Goal: Task Accomplishment & Management: Manage account settings

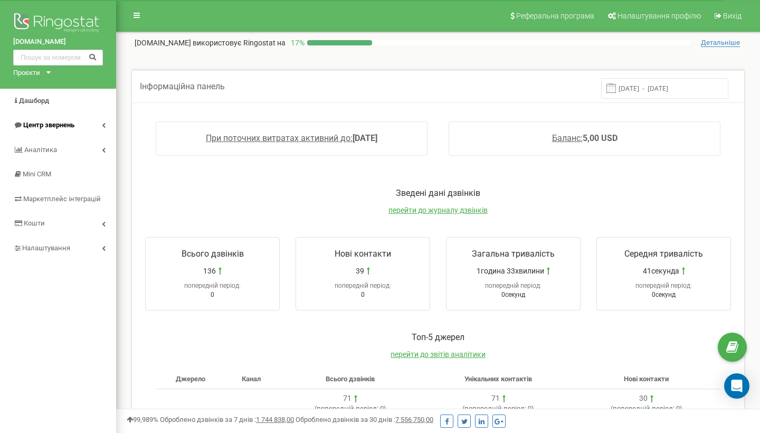
click at [61, 121] on span "Центр звернень" at bounding box center [48, 125] width 51 height 8
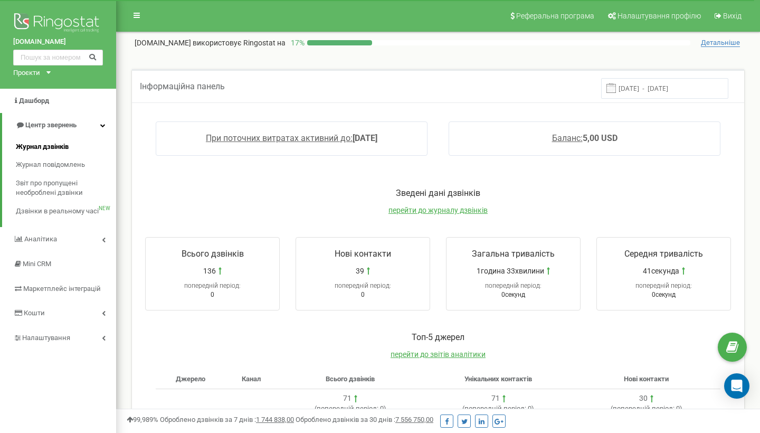
click at [49, 145] on span "Журнал дзвінків" at bounding box center [42, 147] width 53 height 10
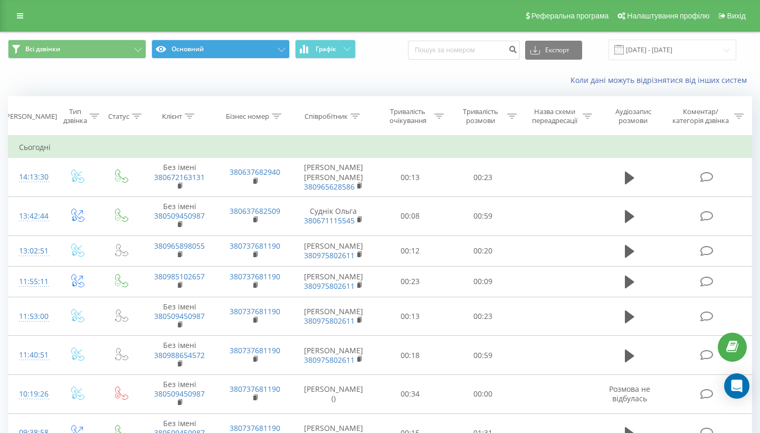
click at [283, 52] on icon at bounding box center [281, 49] width 8 height 4
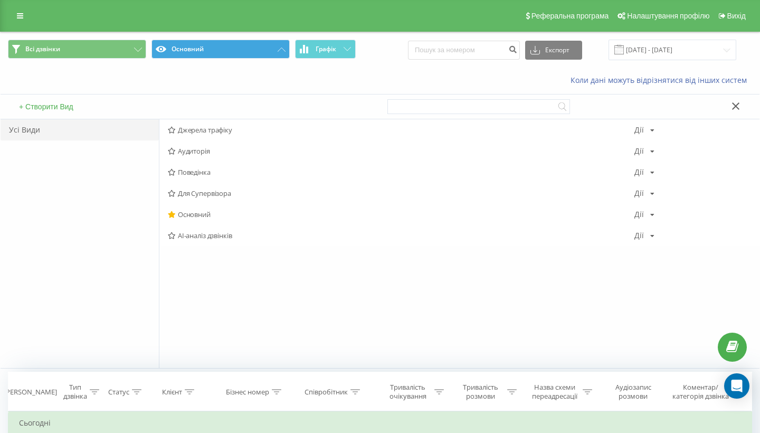
click at [283, 52] on icon at bounding box center [281, 49] width 8 height 4
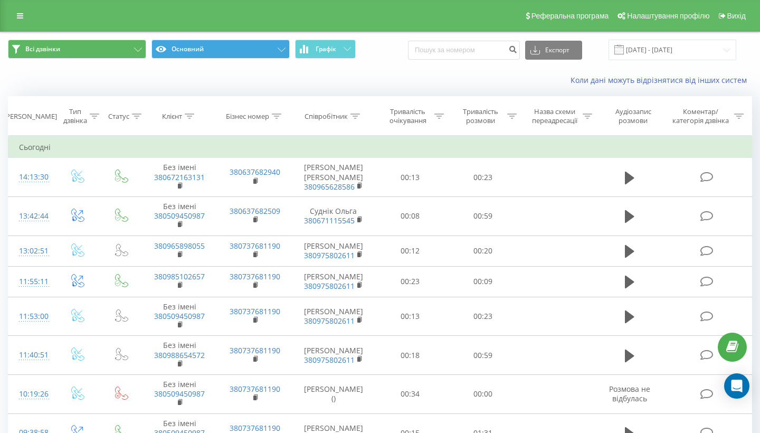
click at [114, 56] on button "Всі дзвінки" at bounding box center [77, 49] width 138 height 19
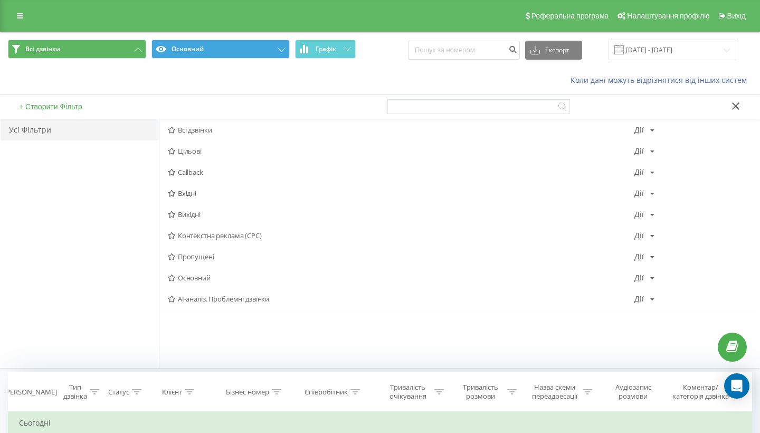
click at [114, 56] on button "Всі дзвінки" at bounding box center [77, 49] width 138 height 19
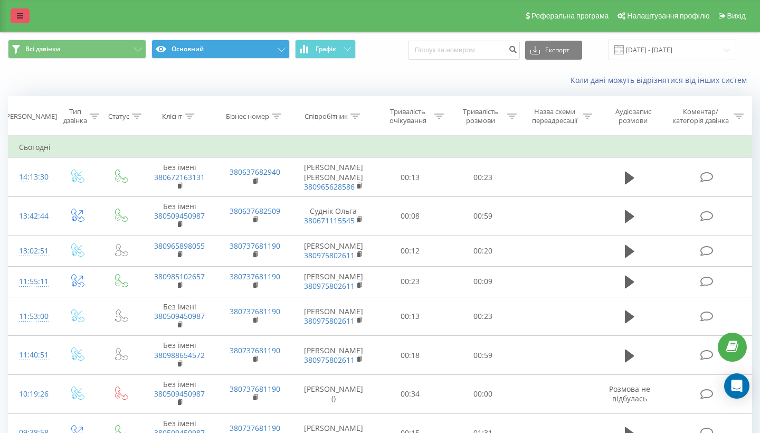
click at [21, 16] on link at bounding box center [20, 15] width 19 height 15
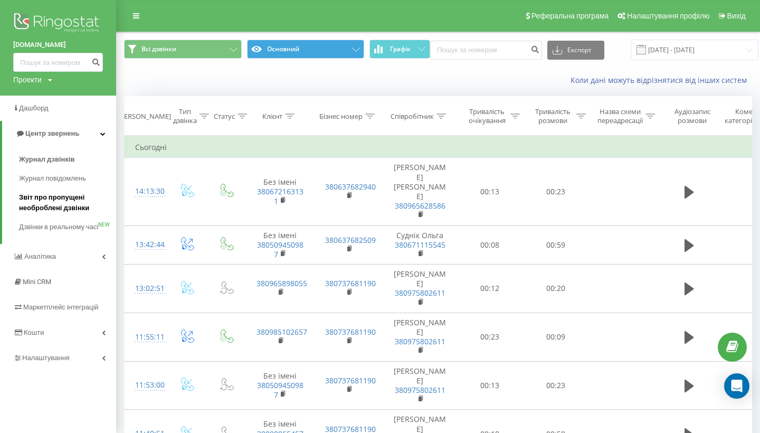
click at [51, 193] on span "Звіт про пропущені необроблені дзвінки" at bounding box center [65, 202] width 92 height 21
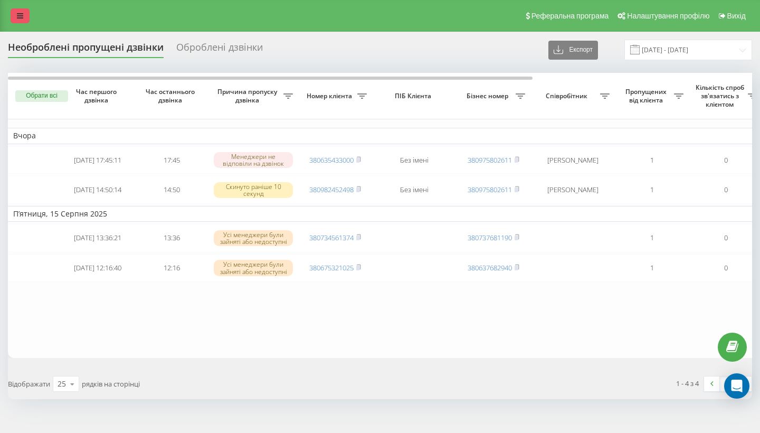
click at [22, 20] on icon at bounding box center [20, 15] width 6 height 7
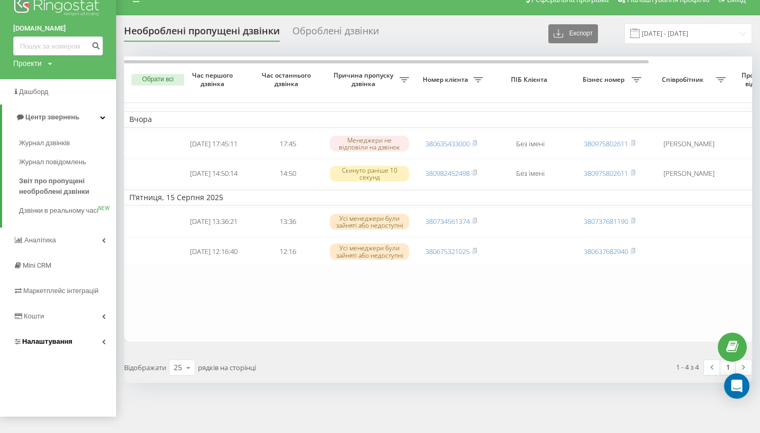
scroll to position [41, 0]
click at [61, 329] on link "Налаштування" at bounding box center [58, 341] width 116 height 25
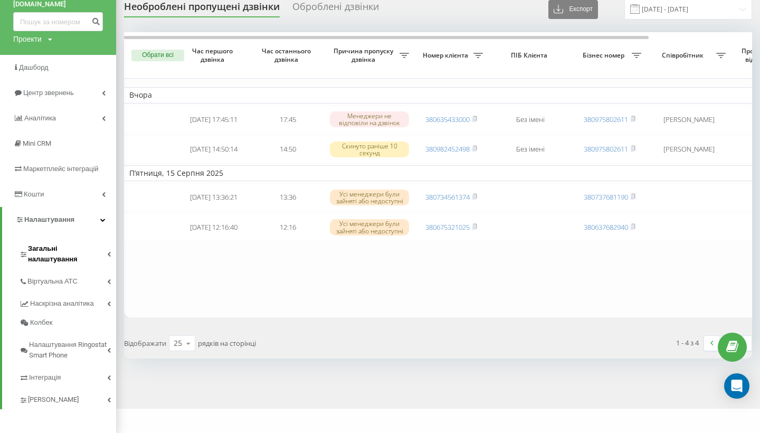
click at [87, 252] on span "Загальні налаштування" at bounding box center [67, 253] width 79 height 21
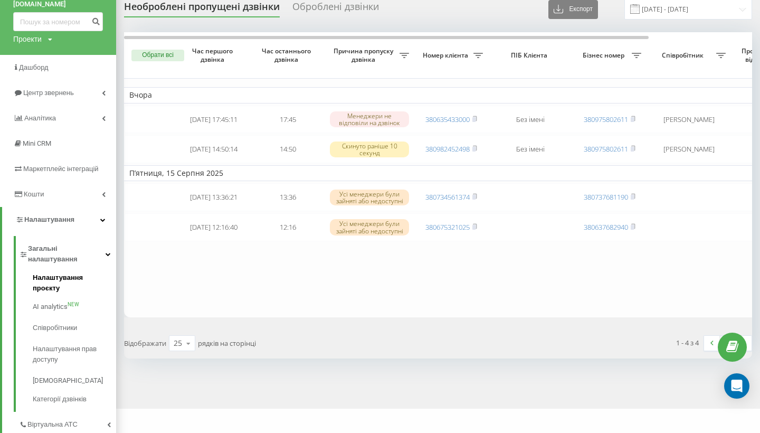
click at [88, 275] on span "Налаштування проєкту" at bounding box center [72, 282] width 78 height 21
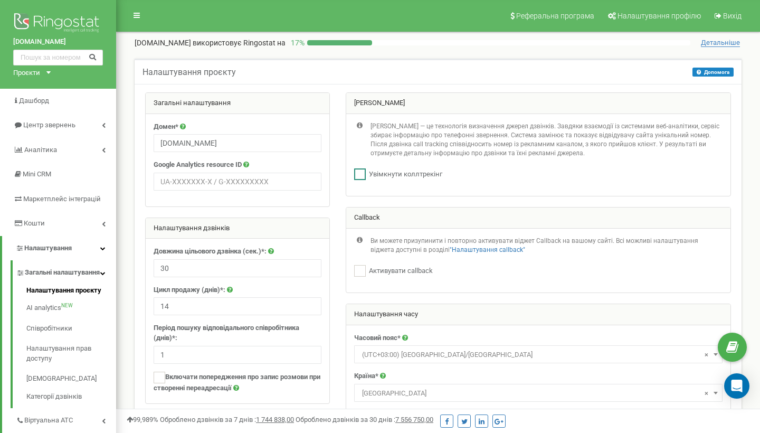
click at [359, 174] on ins at bounding box center [360, 174] width 12 height 12
checkbox input "false"
